Goal: Transaction & Acquisition: Purchase product/service

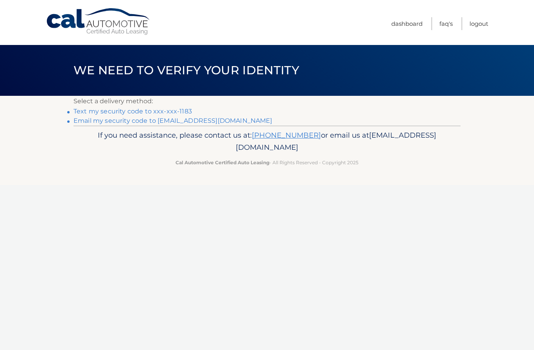
click at [156, 114] on link "Text my security code to xxx-xxx-1183" at bounding box center [133, 111] width 118 height 7
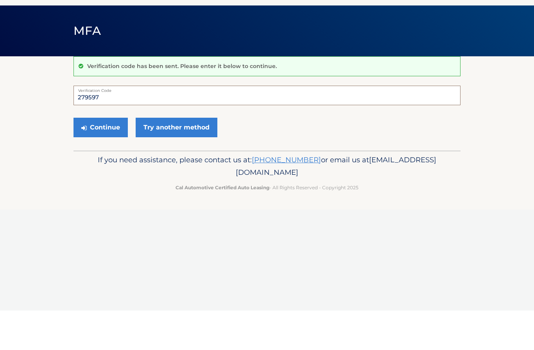
type input "279597"
click at [88, 157] on button "Continue" at bounding box center [101, 167] width 54 height 20
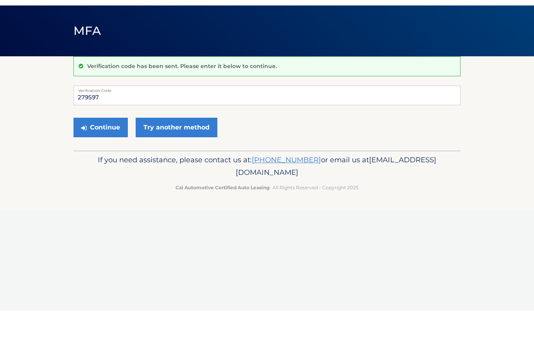
click at [86, 164] on icon "submit" at bounding box center [83, 167] width 5 height 6
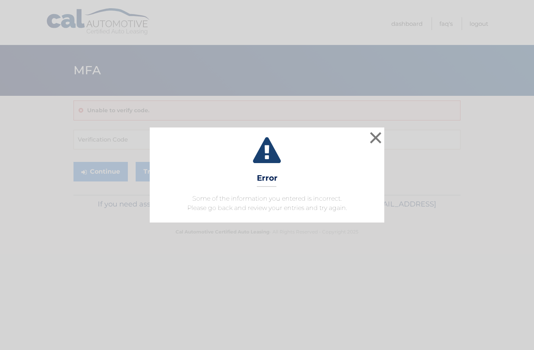
click at [47, 153] on div "× Error Some of the information you entered is incorrect. Please go back and re…" at bounding box center [267, 174] width 528 height 95
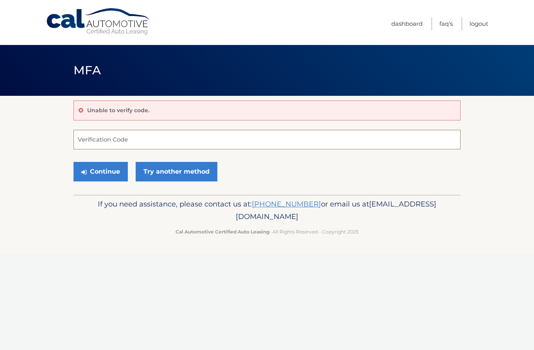
click at [87, 143] on input "Verification Code" at bounding box center [267, 140] width 387 height 20
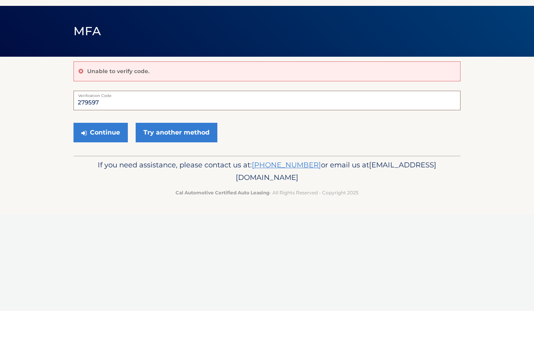
type input "279597"
click at [84, 169] on icon "submit" at bounding box center [83, 172] width 5 height 6
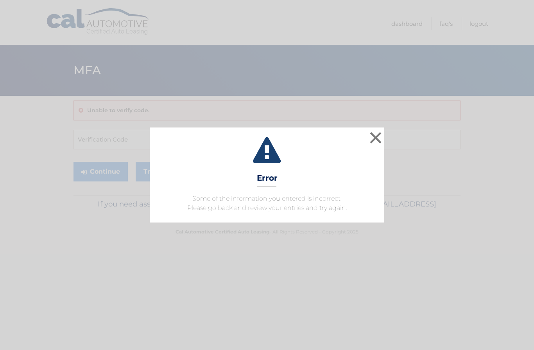
click at [93, 168] on div "× Error Some of the information you entered is incorrect. Please go back and re…" at bounding box center [267, 174] width 528 height 95
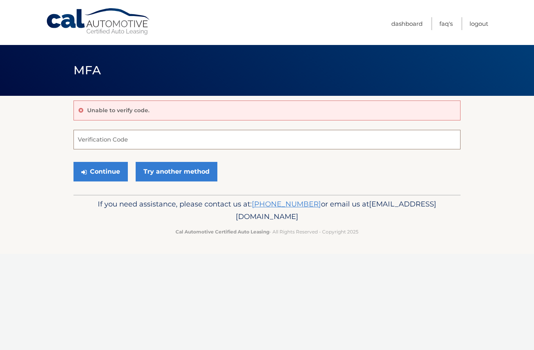
click at [89, 142] on input "Verification Code" at bounding box center [267, 140] width 387 height 20
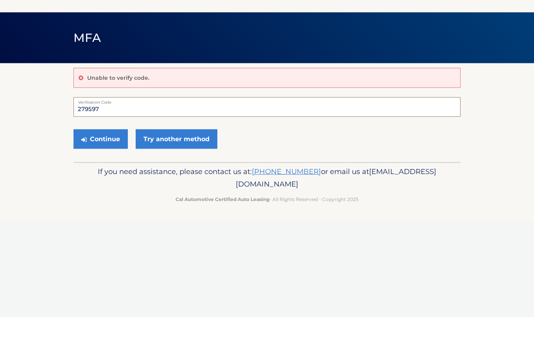
type input "279597"
click at [90, 162] on button "Continue" at bounding box center [101, 172] width 54 height 20
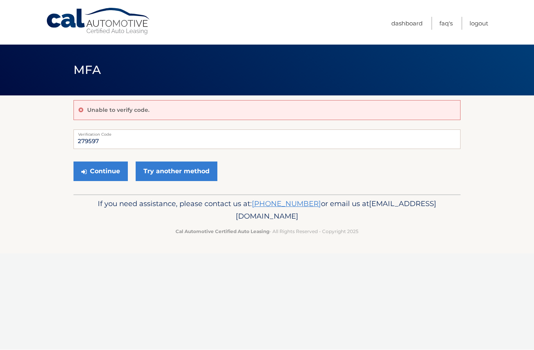
click at [82, 16] on link "Cal Automotive" at bounding box center [99, 22] width 106 height 28
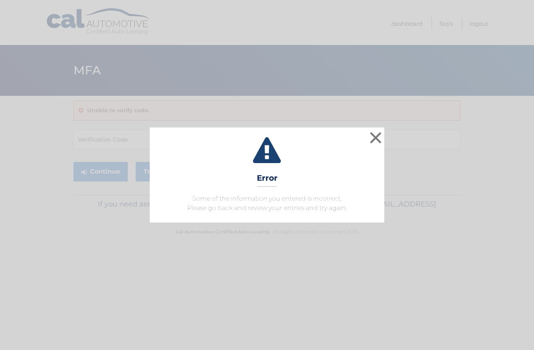
click at [376, 137] on button "×" at bounding box center [376, 138] width 16 height 16
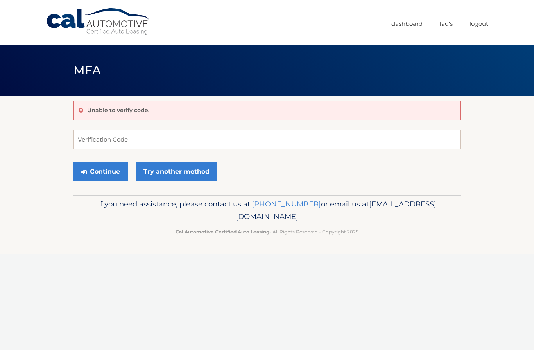
click at [154, 173] on link "Try another method" at bounding box center [177, 172] width 82 height 20
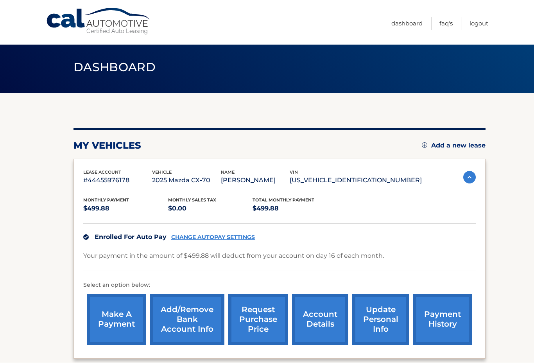
scroll to position [3, 0]
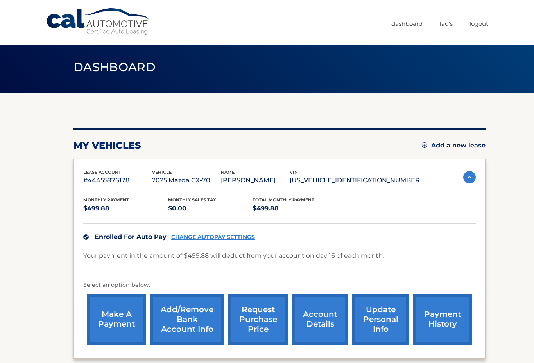
click at [22, 261] on section "my vehicles Add a new lease lease account #44455976178 vehicle 2025 Mazda CX-70…" at bounding box center [267, 311] width 534 height 437
click at [25, 261] on section "my vehicles Add a new lease lease account #44455976178 vehicle 2025 Mazda CX-70…" at bounding box center [267, 311] width 534 height 437
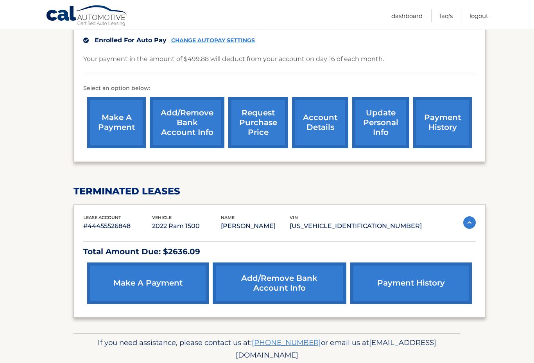
scroll to position [200, 0]
click at [113, 282] on link "make a payment" at bounding box center [148, 282] width 122 height 41
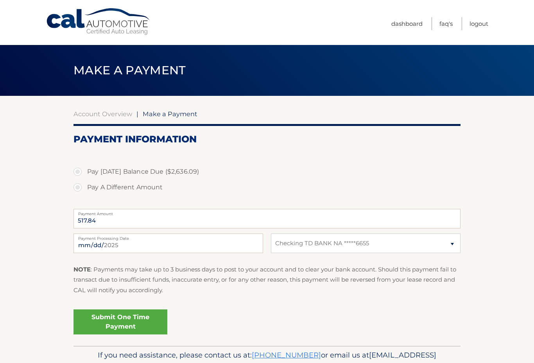
select select "NDNkNTZhYjctNmFlNy00OTUyLTgxNzUtMTkzM2U1MGI2NzRh"
click at [75, 167] on label "Pay [DATE] Balance Due ($2,636.09)" at bounding box center [267, 172] width 387 height 16
click at [77, 167] on input "Pay [DATE] Balance Due ($2,636.09)" at bounding box center [81, 170] width 8 height 13
radio input "true"
type input "2636.09"
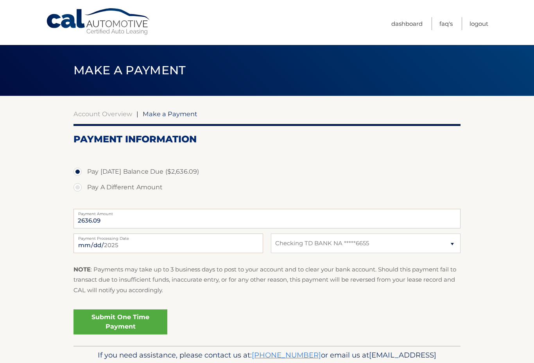
click at [82, 318] on link "Submit One Time Payment" at bounding box center [121, 321] width 94 height 25
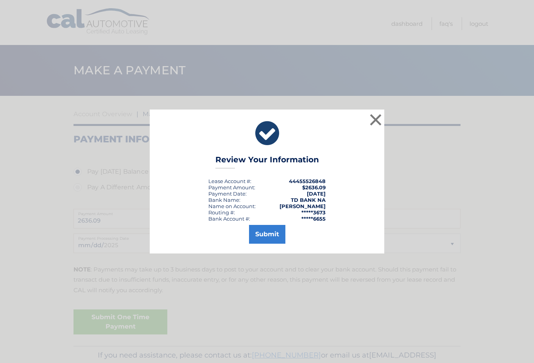
click at [256, 232] on button "Submit" at bounding box center [267, 234] width 36 height 19
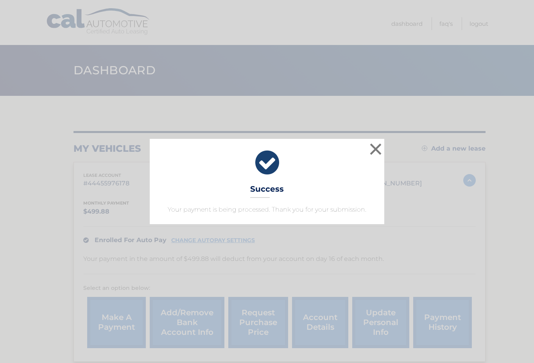
click at [371, 146] on button "×" at bounding box center [376, 149] width 16 height 16
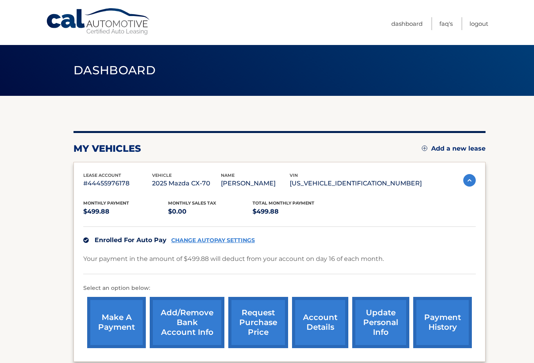
click at [531, 146] on section "my vehicles Add a new lease lease account #44455976178 vehicle 2025 Mazda CX-70…" at bounding box center [267, 341] width 534 height 490
